Goal: Navigation & Orientation: Understand site structure

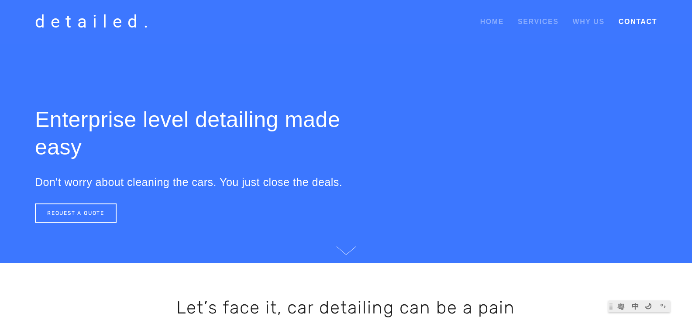
click at [653, 18] on link "Contact" at bounding box center [638, 22] width 38 height 16
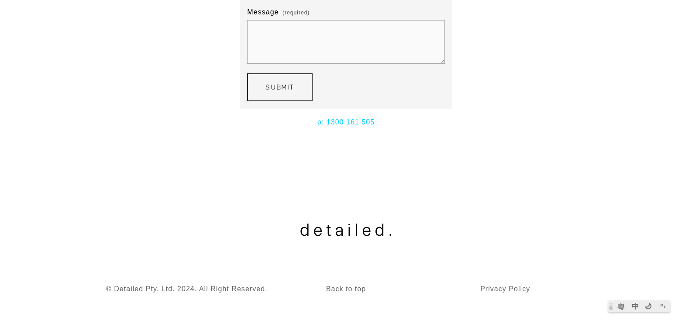
scroll to position [243, 0]
click at [513, 285] on p "Privacy Policy" at bounding box center [504, 287] width 197 height 12
click at [358, 284] on p "Back to top" at bounding box center [345, 287] width 91 height 12
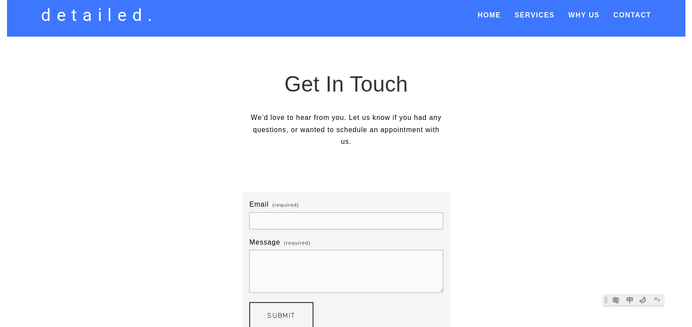
scroll to position [0, 0]
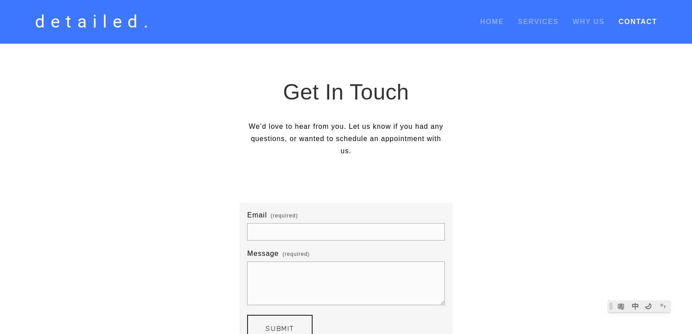
click at [633, 21] on link "Contact" at bounding box center [638, 22] width 38 height 16
click at [648, 20] on link "Contact" at bounding box center [638, 22] width 38 height 16
click at [120, 26] on link "detailed." at bounding box center [95, 22] width 128 height 26
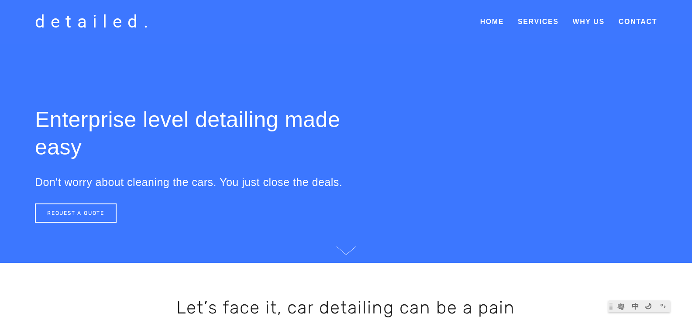
click at [113, 25] on link "detailed." at bounding box center [95, 22] width 128 height 26
click at [492, 14] on div "detailed. Home Services Smart Yard Cleaning Expert Fleet Cleaning Simple Servic…" at bounding box center [346, 22] width 692 height 44
click at [493, 23] on link "Home" at bounding box center [492, 22] width 24 height 16
click at [536, 30] on div "detailed. Home Services Smart Yard Cleaning Expert Fleet Cleaning Simple Servic…" at bounding box center [346, 22] width 692 height 44
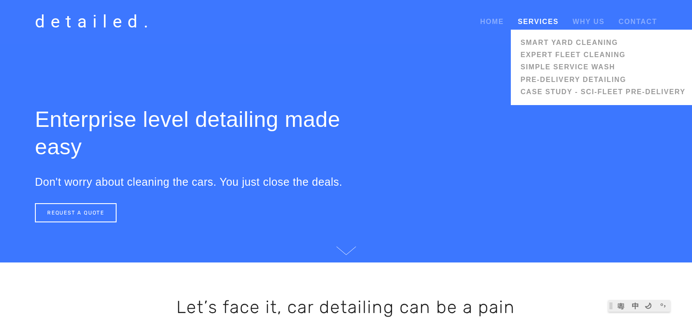
click at [537, 26] on span "Services Smart Yard Cleaning Expert Fleet Cleaning Simple Service Wash Pre-Deli…" at bounding box center [538, 22] width 41 height 16
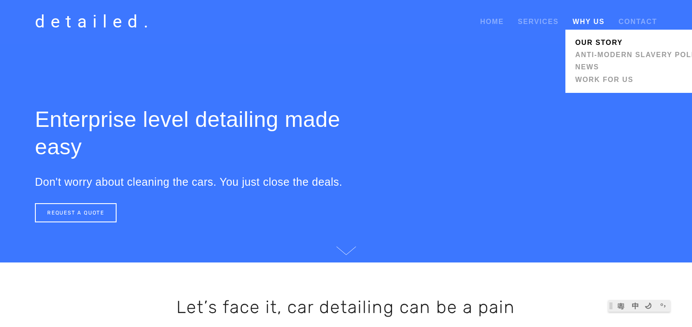
click at [615, 41] on link "Our Story" at bounding box center [639, 43] width 135 height 12
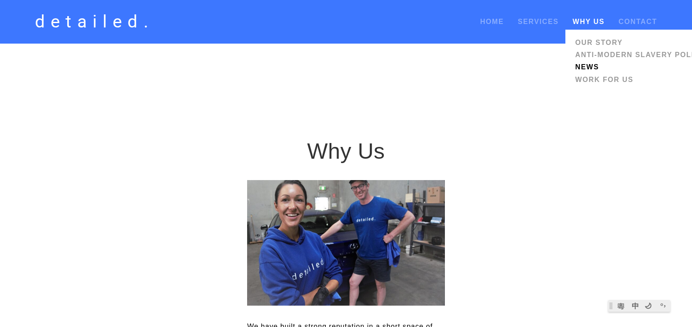
click at [590, 63] on link "News" at bounding box center [639, 67] width 135 height 12
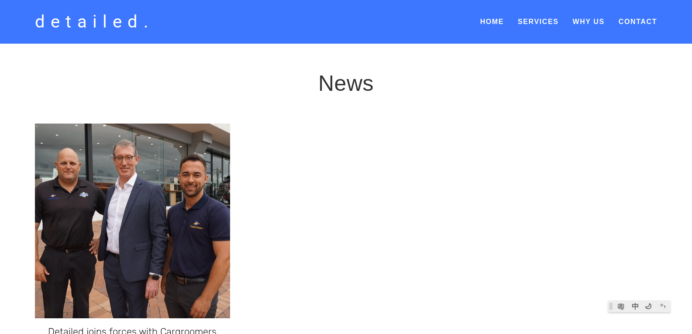
click at [92, 13] on link "detailed." at bounding box center [95, 22] width 128 height 26
